Goal: Task Accomplishment & Management: Use online tool/utility

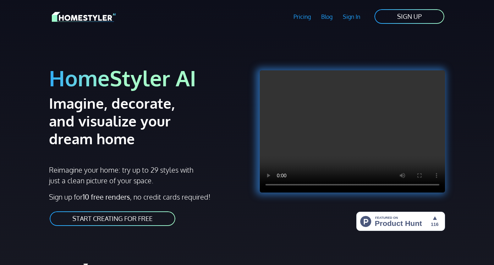
click at [407, 19] on link "SIGN UP" at bounding box center [409, 17] width 71 height 16
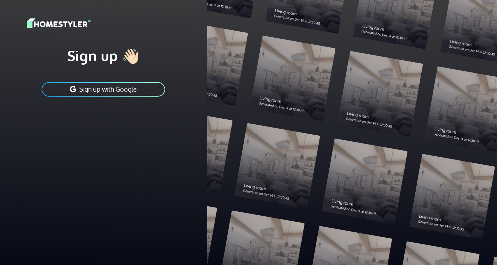
click at [95, 91] on button "Sign up with Google" at bounding box center [103, 89] width 125 height 16
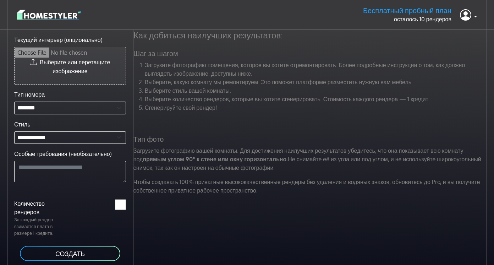
type input "**********"
